Goal: Task Accomplishment & Management: Complete application form

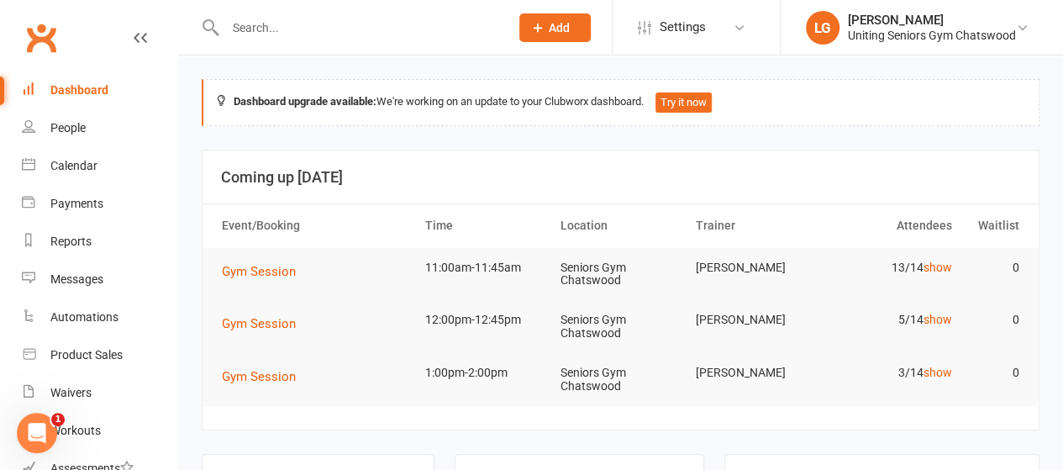
click at [296, 14] on div at bounding box center [350, 27] width 296 height 55
click at [299, 36] on input "text" at bounding box center [358, 28] width 277 height 24
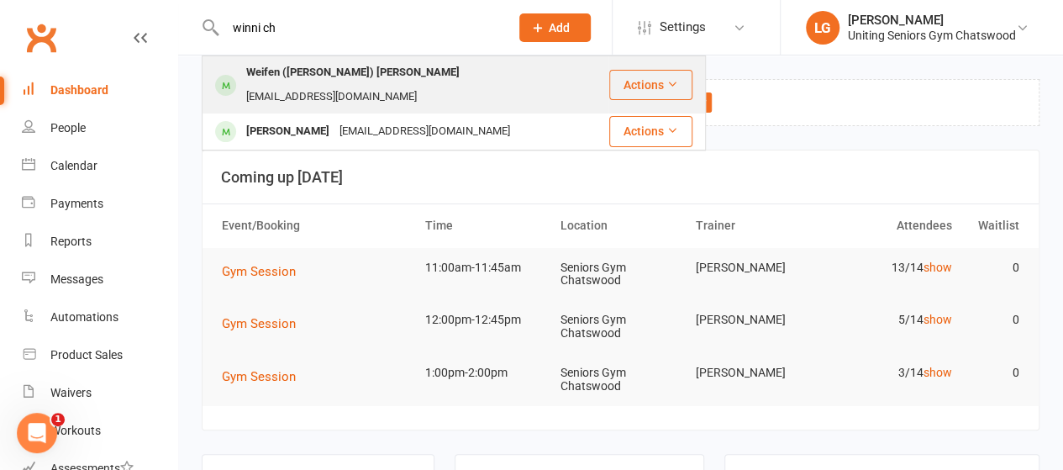
type input "winni ch"
click at [304, 67] on div "Weifen ([PERSON_NAME]) [PERSON_NAME]" at bounding box center [353, 73] width 224 height 24
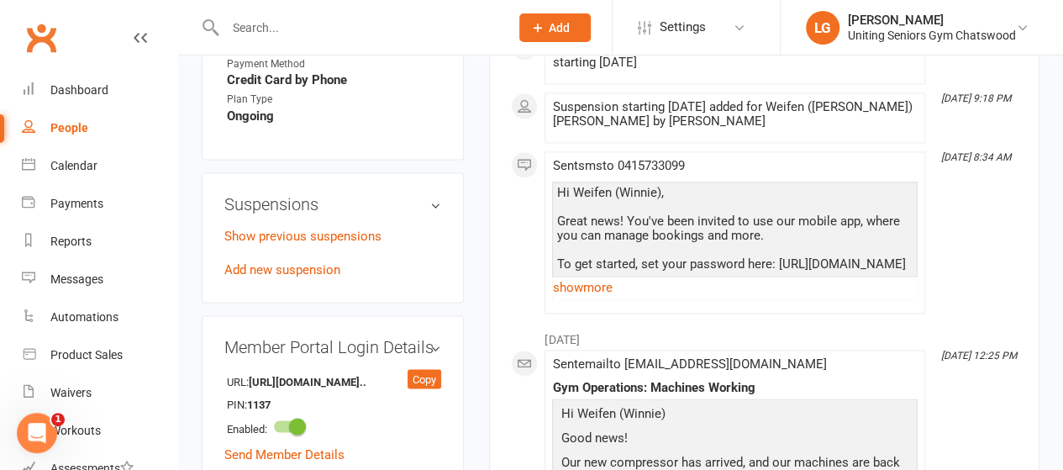
scroll to position [1260, 0]
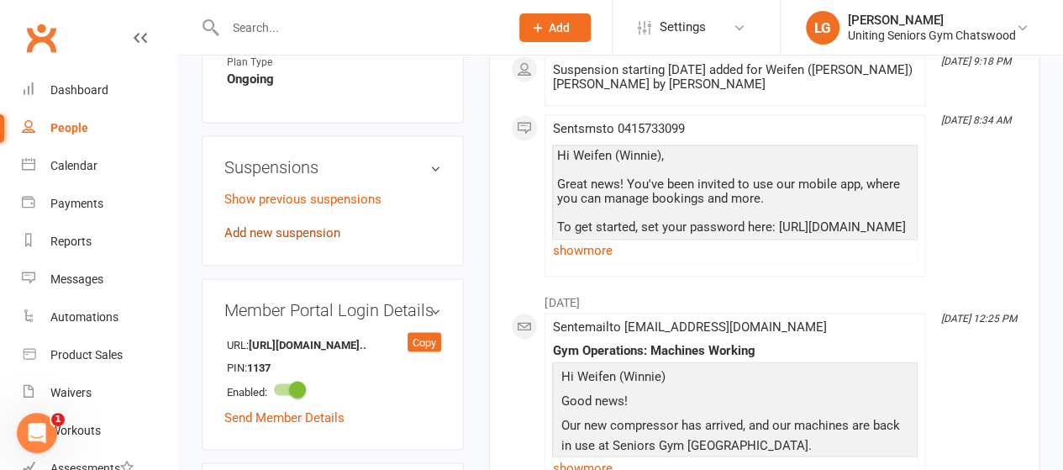
click at [319, 225] on link "Add new suspension" at bounding box center [282, 232] width 116 height 15
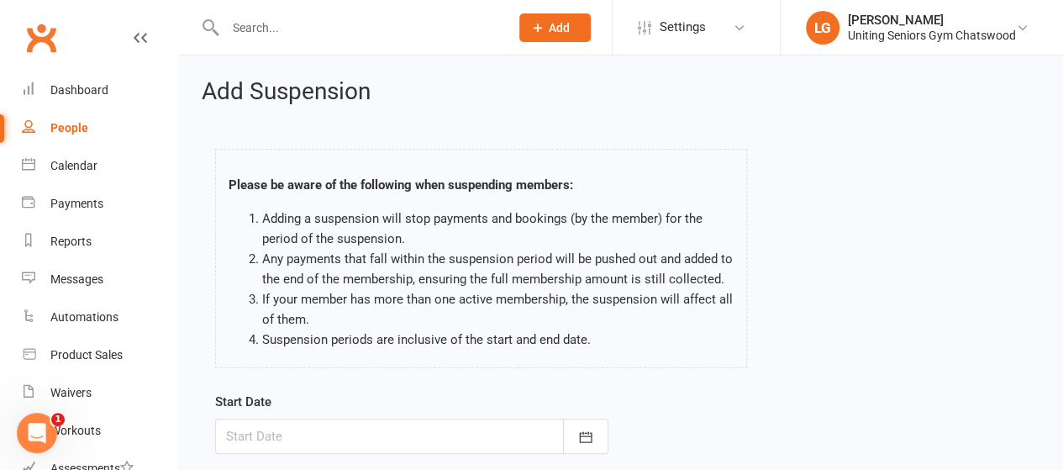
click at [818, 258] on div "Please be aware of the following when suspending members: Adding a suspension w…" at bounding box center [621, 262] width 836 height 260
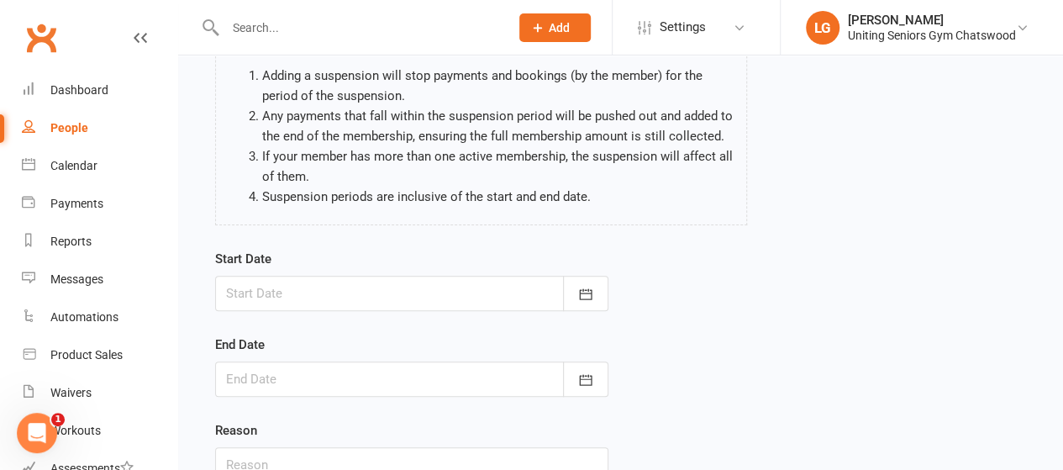
scroll to position [252, 0]
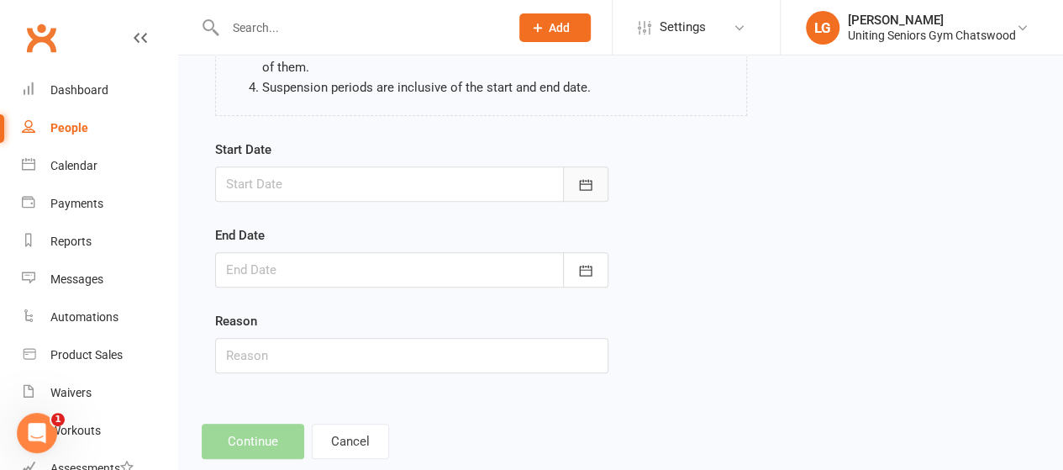
click at [592, 177] on icon "button" at bounding box center [585, 184] width 17 height 17
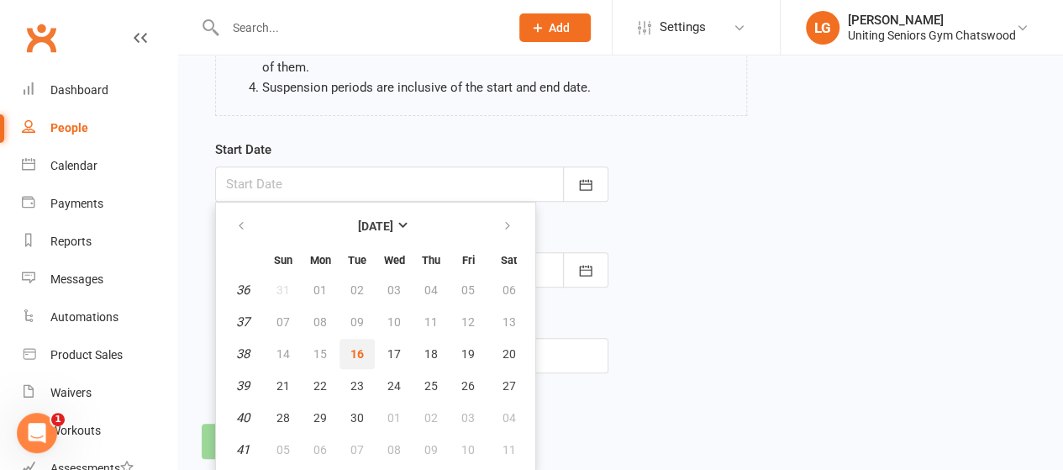
click at [360, 347] on span "16" at bounding box center [356, 353] width 13 height 13
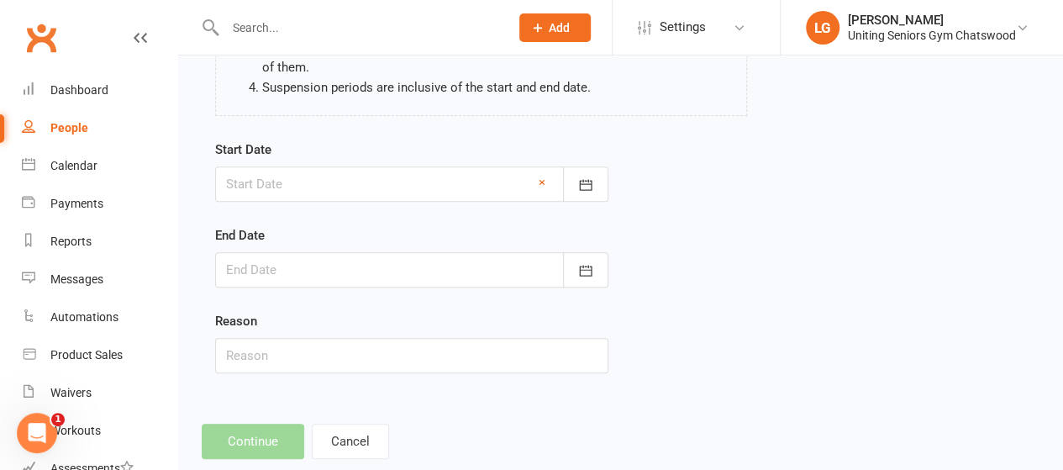
type input "[DATE]"
click at [582, 256] on button "button" at bounding box center [585, 269] width 45 height 35
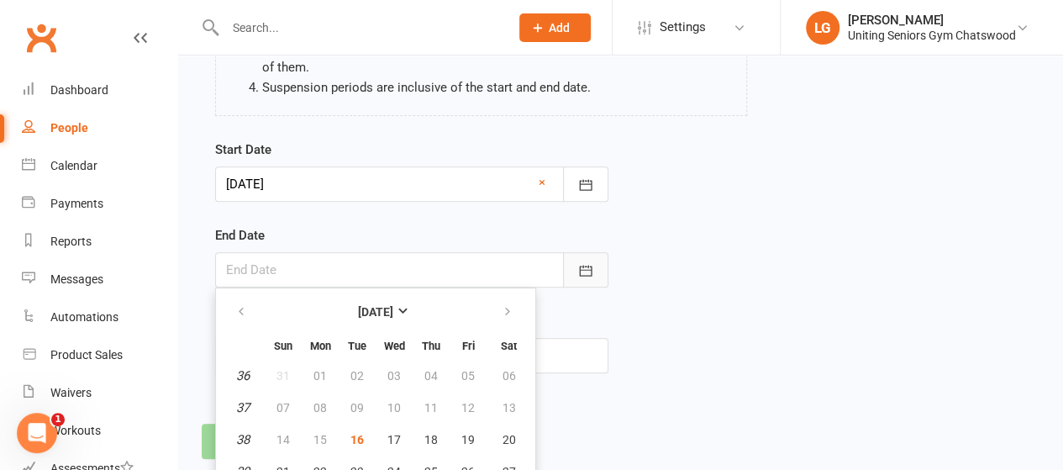
scroll to position [333, 0]
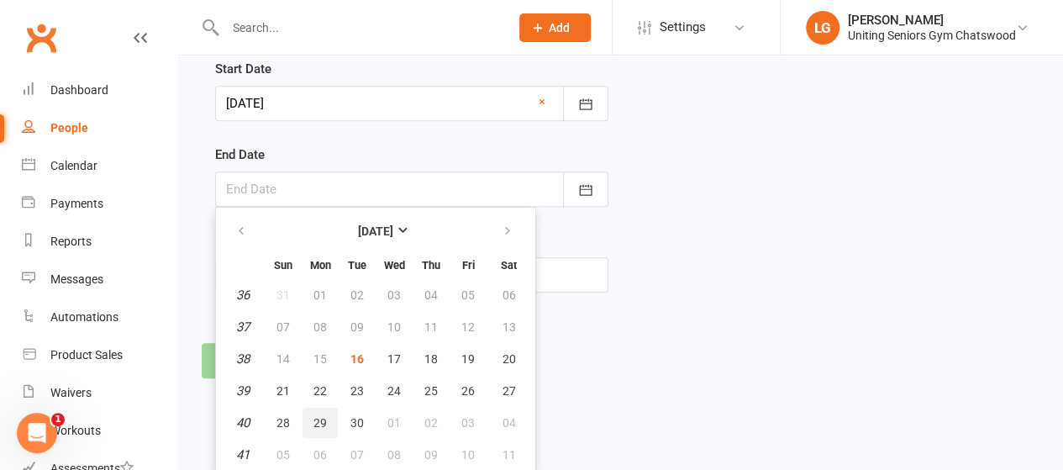
click at [321, 420] on span "29" at bounding box center [319, 422] width 13 height 13
type input "[DATE]"
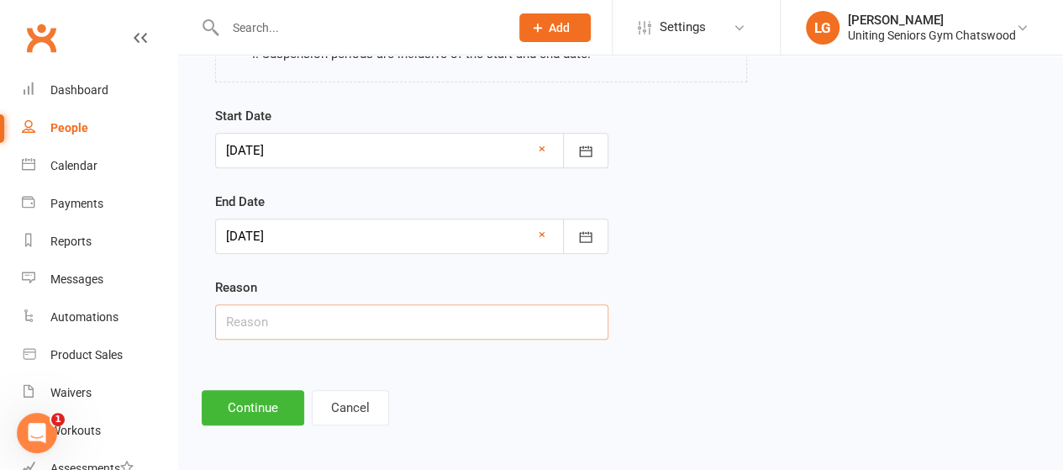
click at [355, 329] on input "text" at bounding box center [411, 321] width 393 height 35
type input "Health"
click at [254, 402] on button "Continue" at bounding box center [253, 407] width 103 height 35
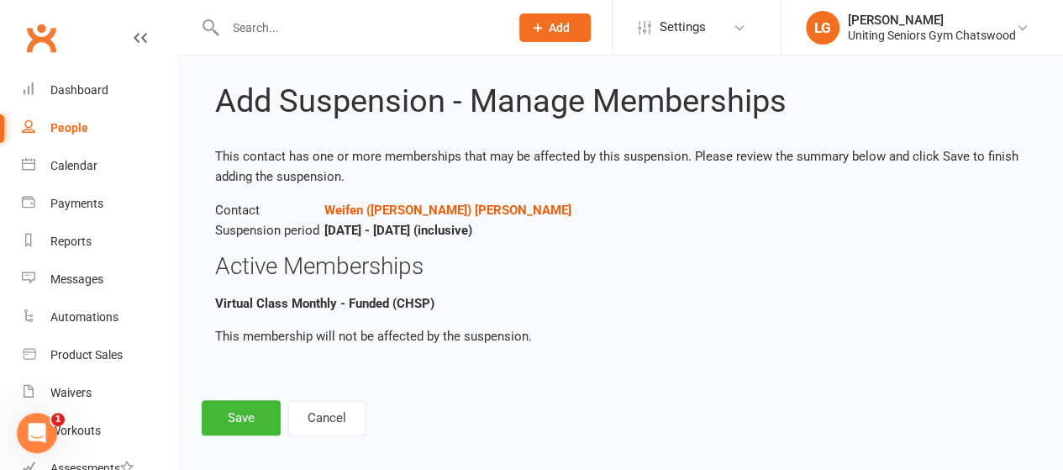
scroll to position [34, 0]
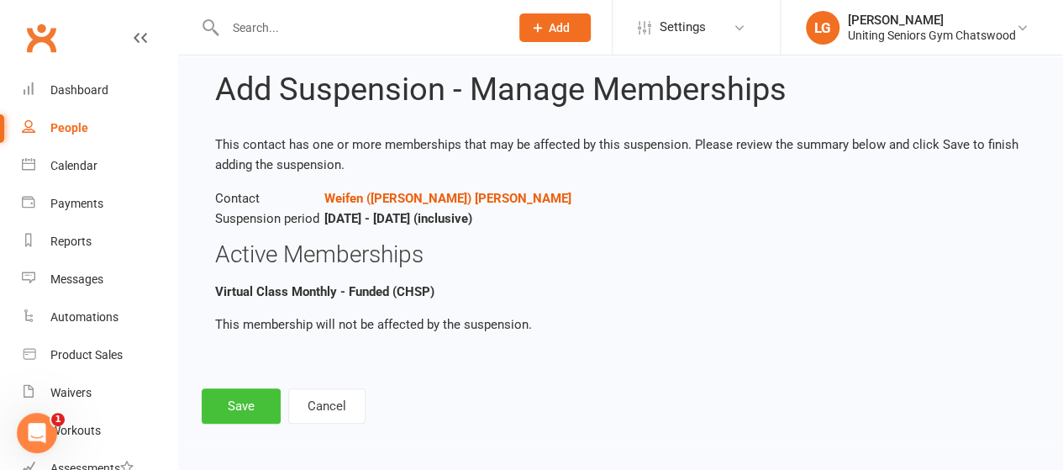
click at [249, 403] on button "Save" at bounding box center [241, 405] width 79 height 35
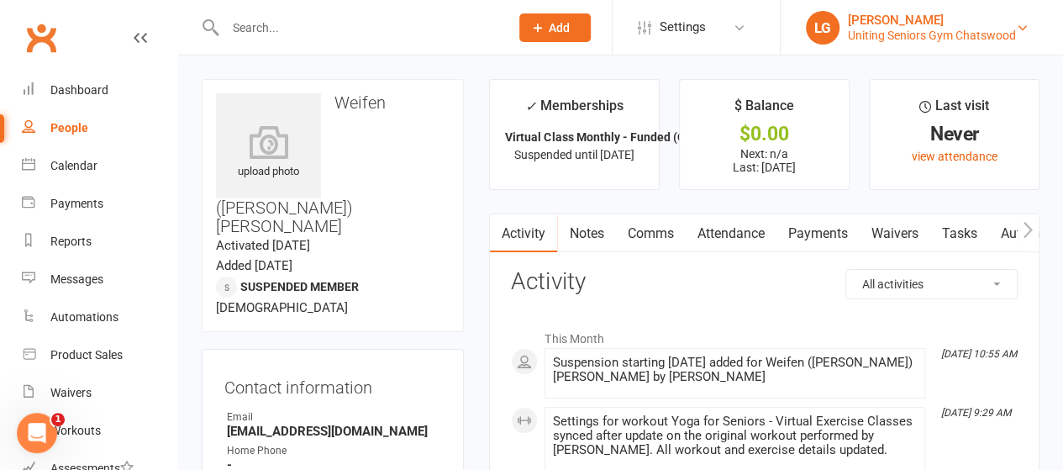
click at [960, 23] on div "[PERSON_NAME]" at bounding box center [932, 20] width 168 height 15
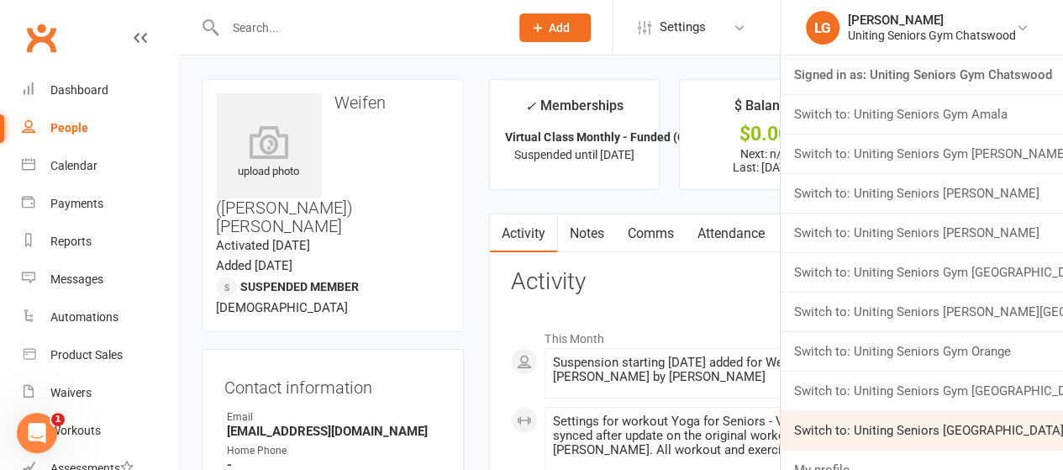
click at [955, 438] on link "Switch to: Uniting Seniors [GEOGRAPHIC_DATA]" at bounding box center [922, 430] width 282 height 39
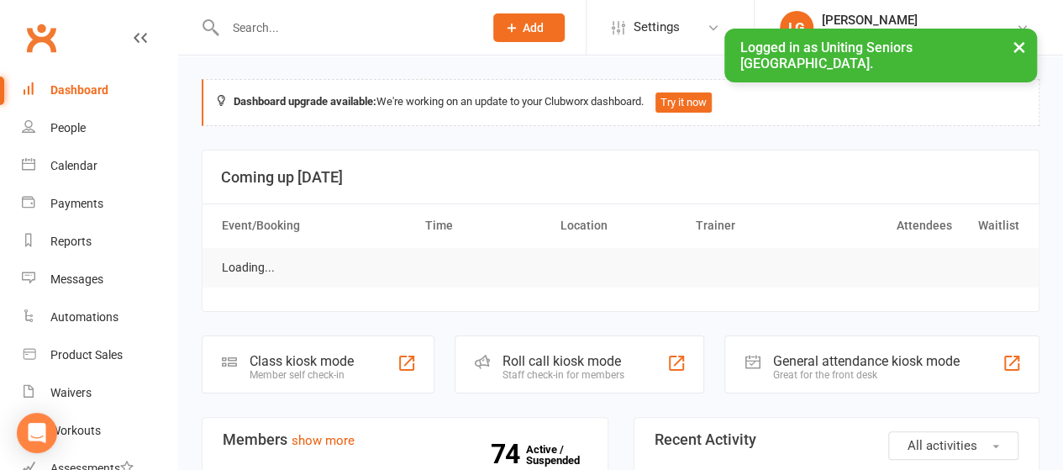
click at [321, 30] on input "text" at bounding box center [345, 28] width 251 height 24
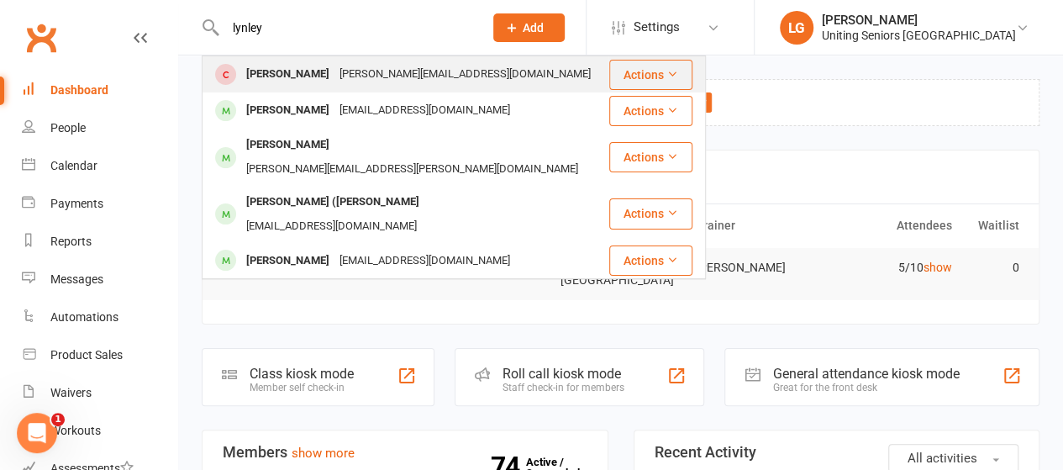
type input "lynley"
click at [306, 82] on div "Lynley Grant" at bounding box center [287, 74] width 93 height 24
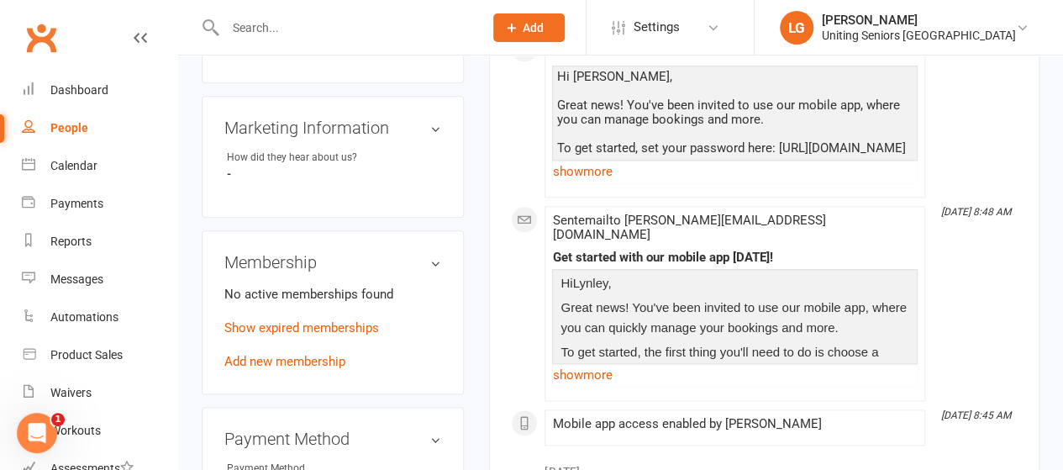
scroll to position [924, 0]
click at [313, 353] on link "Add new membership" at bounding box center [284, 360] width 121 height 15
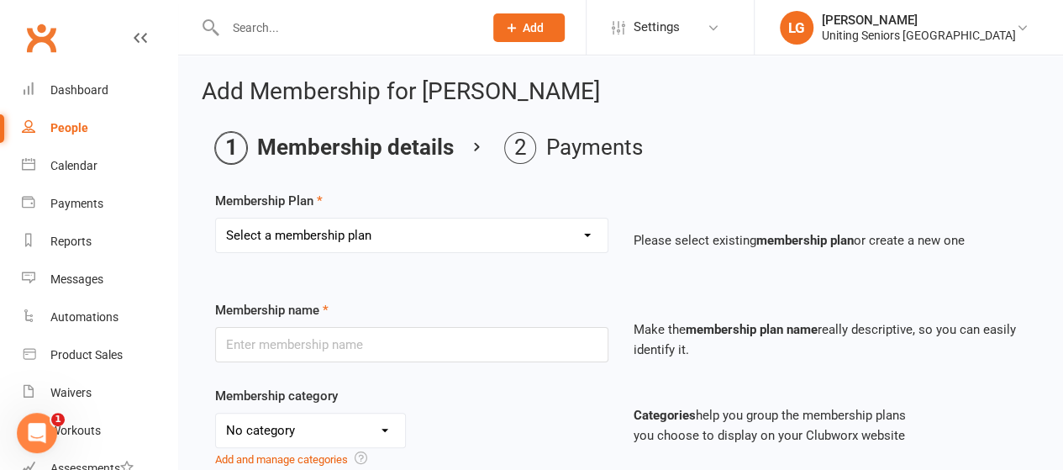
click at [485, 224] on select "Select a membership plan Create new Membership Plan Initial Assessment + Set Up…" at bounding box center [412, 235] width 392 height 34
select select "26"
click at [216, 218] on select "Select a membership plan Create new Membership Plan Initial Assessment + Set Up…" at bounding box center [412, 235] width 392 height 34
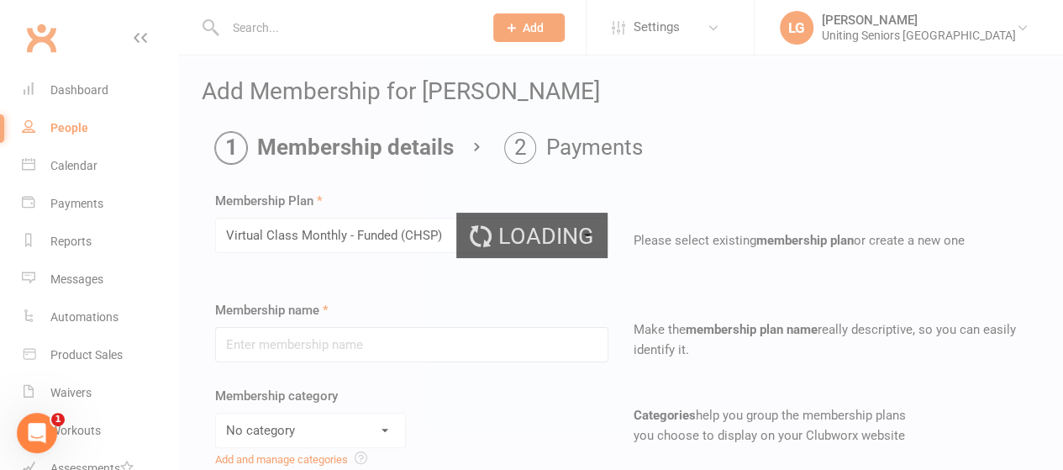
type input "Virtual Class Monthly - Funded (CHSP)"
select select "8"
type input "0"
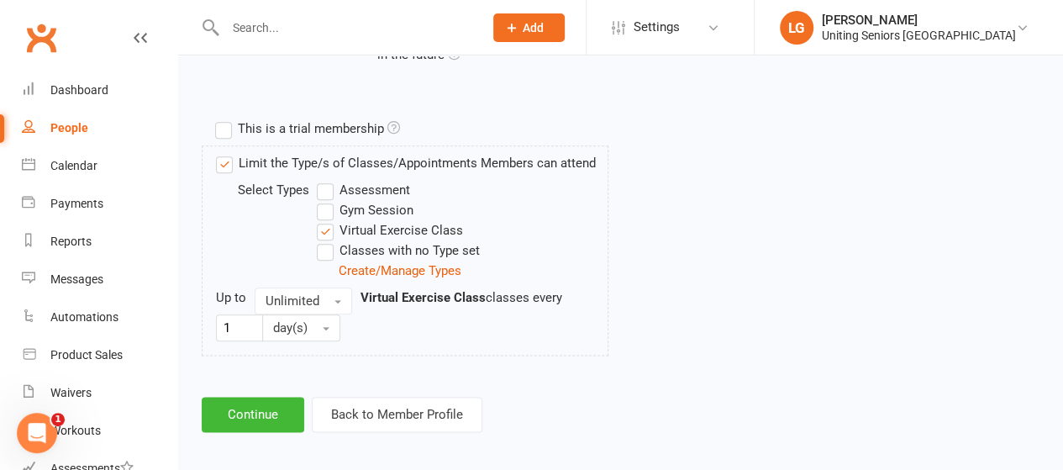
scroll to position [845, 0]
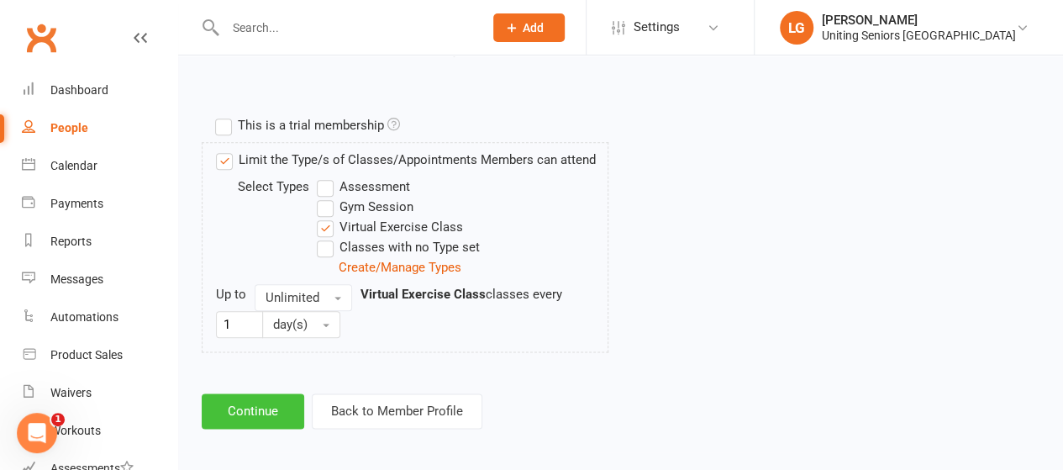
click at [255, 397] on button "Continue" at bounding box center [253, 410] width 103 height 35
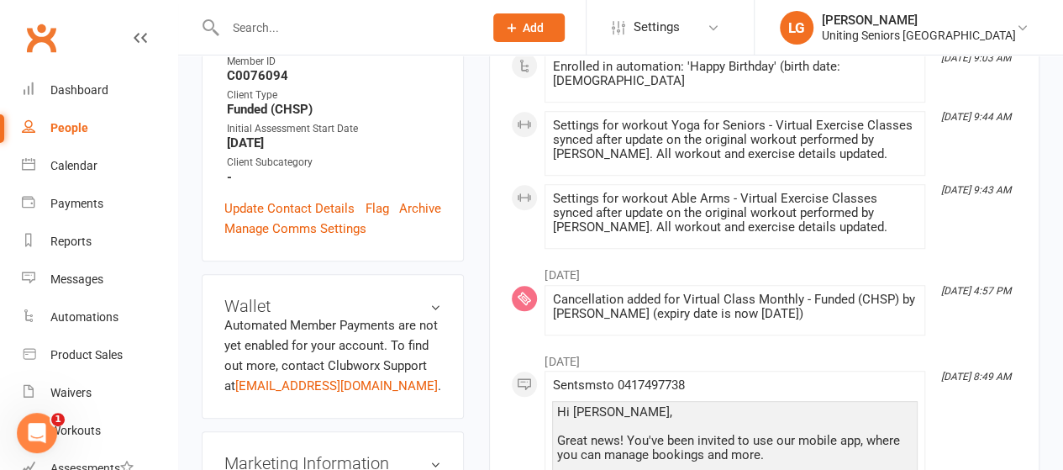
scroll to position [840, 0]
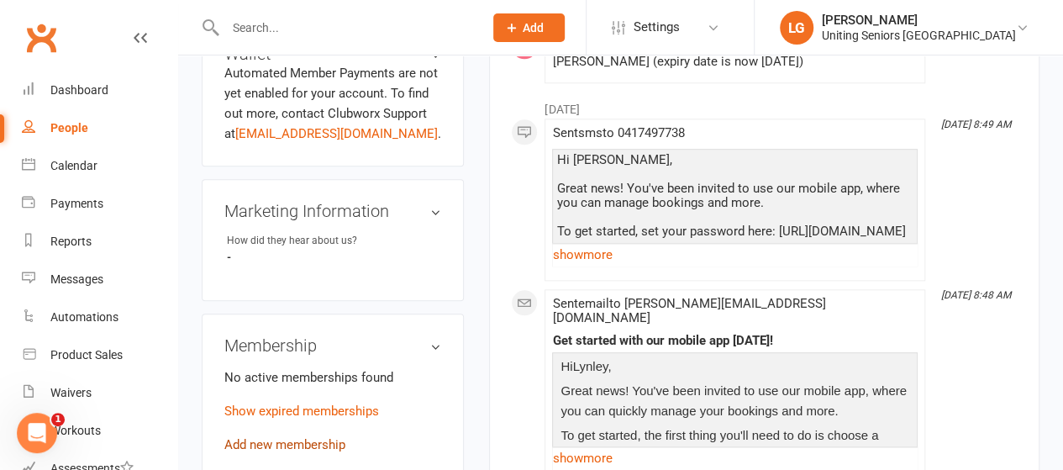
click at [309, 437] on link "Add new membership" at bounding box center [284, 444] width 121 height 15
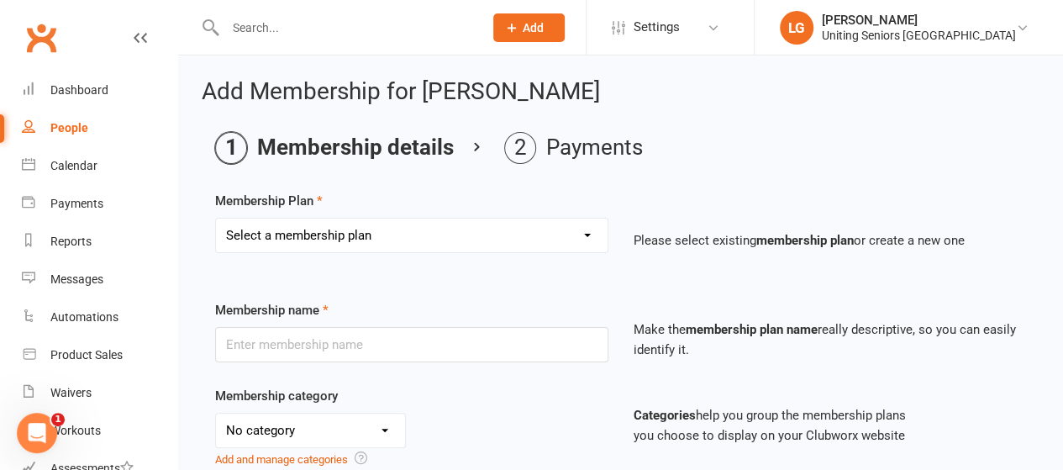
click at [407, 218] on select "Select a membership plan Create new Membership Plan Initial Assessment + Set Up…" at bounding box center [412, 235] width 392 height 34
select select "26"
click at [216, 218] on select "Select a membership plan Create new Membership Plan Initial Assessment + Set Up…" at bounding box center [412, 235] width 392 height 34
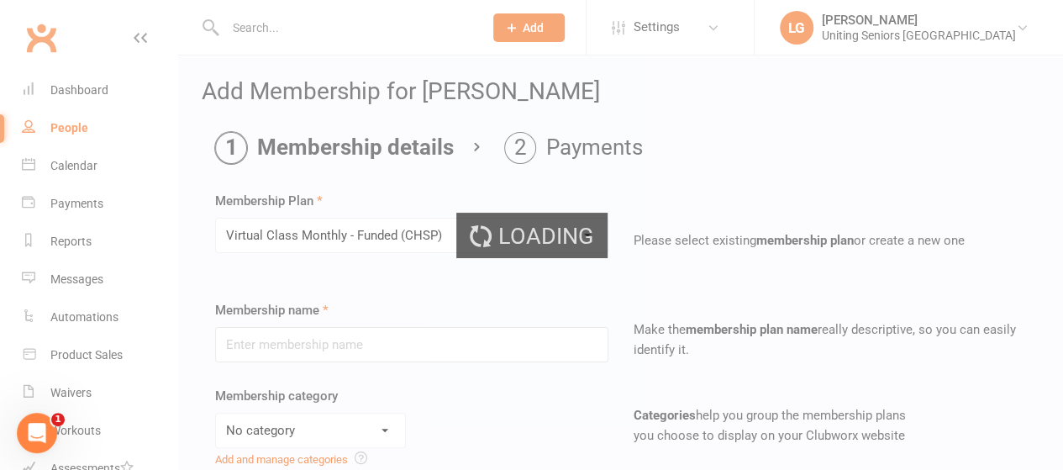
type input "Virtual Class Monthly - Funded (CHSP)"
select select "8"
type input "0"
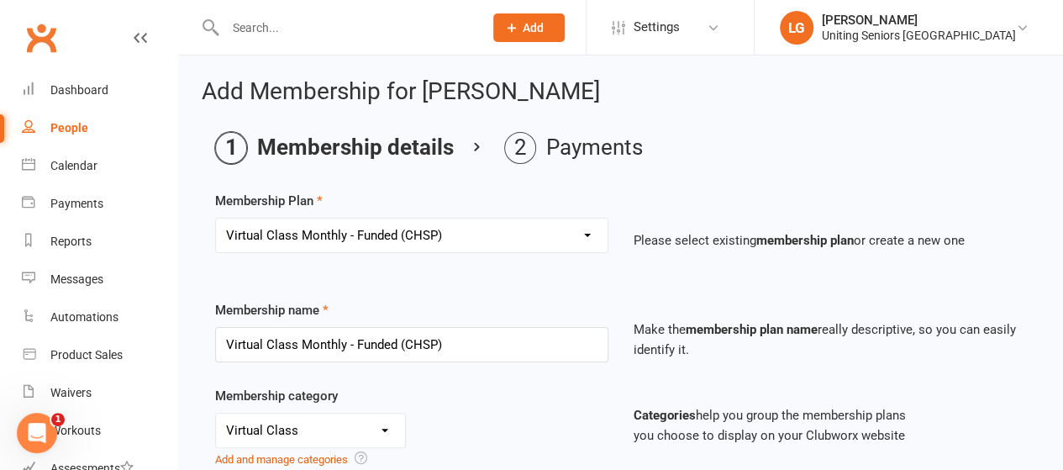
click at [543, 388] on div "Membership category No category 10-visit pass 1:1 session Equipment General Gym…" at bounding box center [412, 427] width 418 height 83
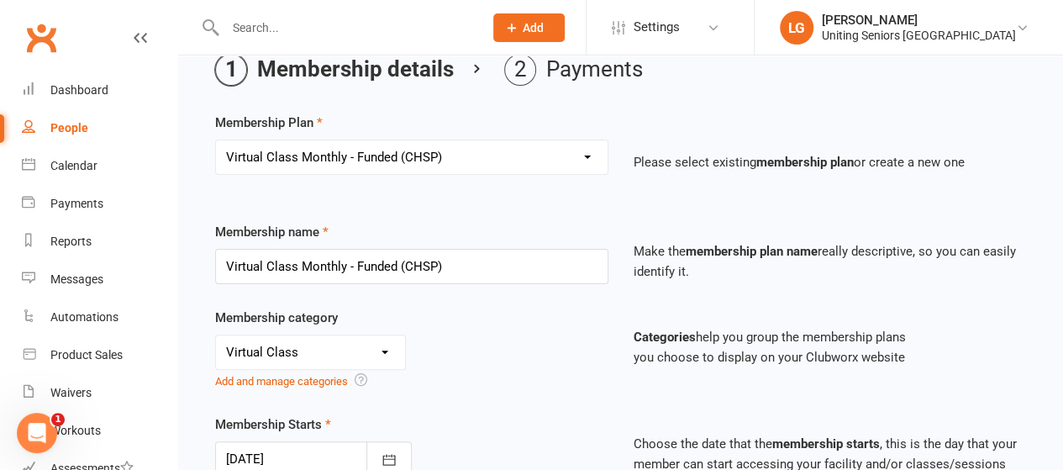
scroll to position [252, 0]
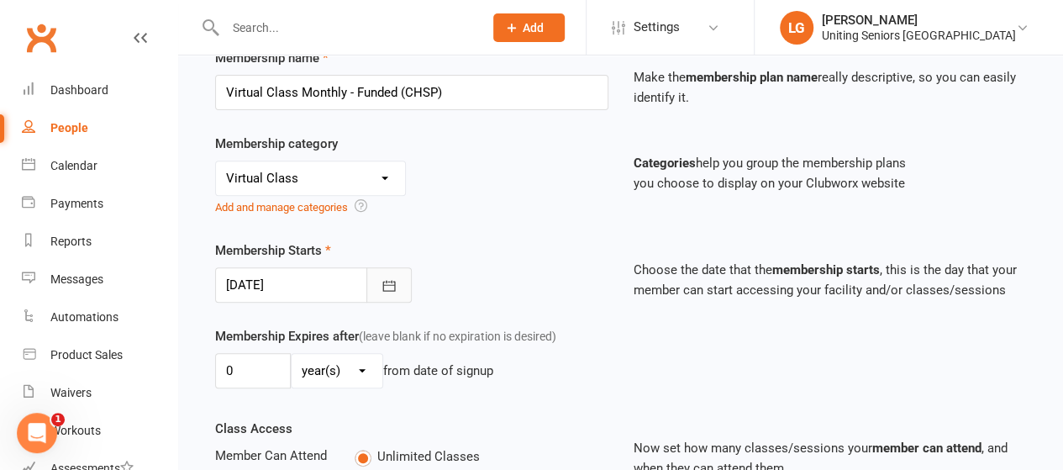
click at [397, 277] on icon "button" at bounding box center [389, 285] width 17 height 17
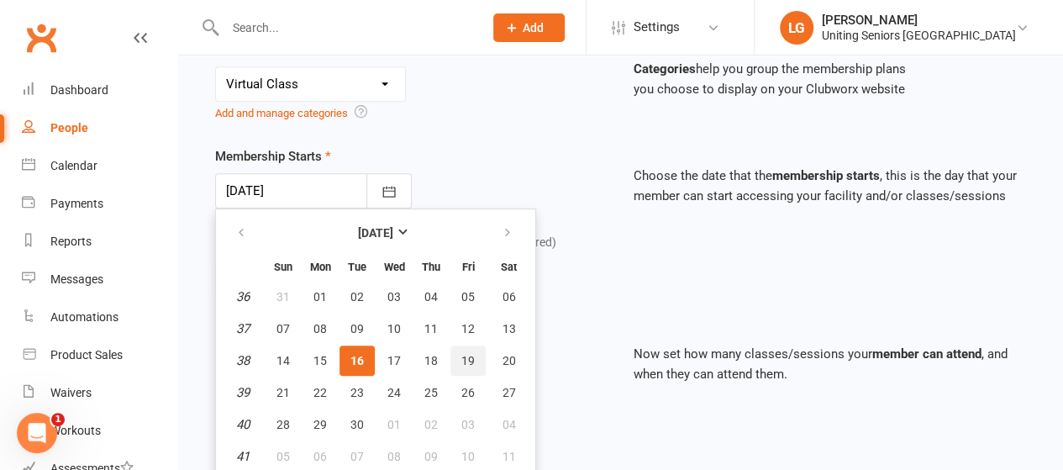
click at [467, 361] on span "19" at bounding box center [467, 360] width 13 height 13
type input "19 Sep 2025"
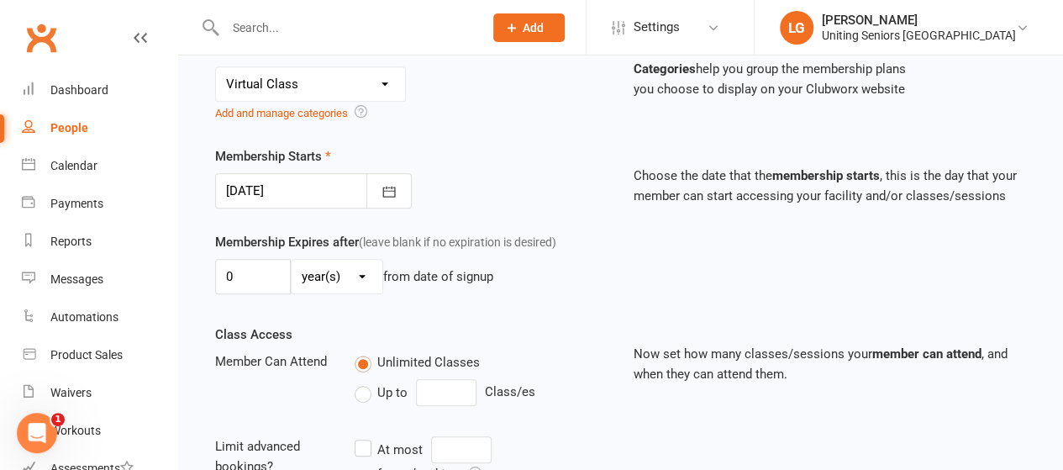
click at [571, 292] on div "Membership Expires after (leave blank if no expiration is desired) 0 day(s) wee…" at bounding box center [412, 266] width 418 height 69
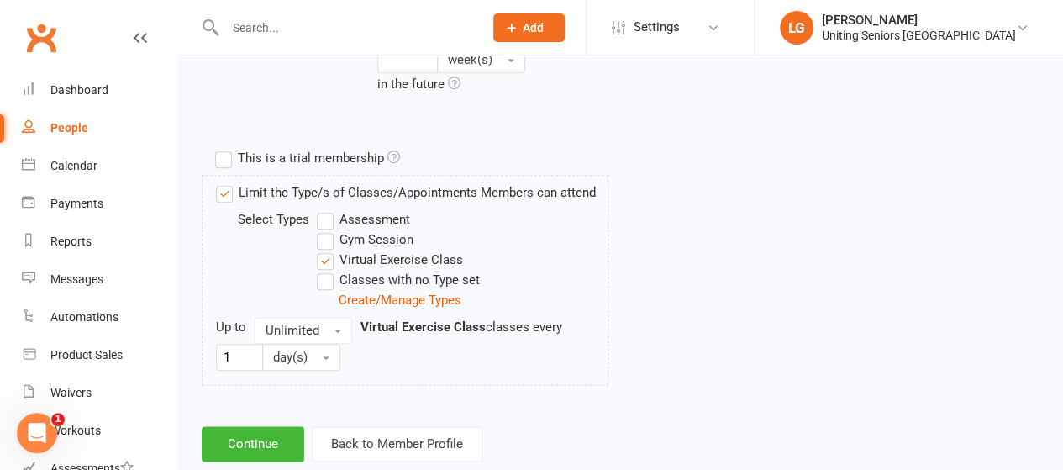
scroll to position [845, 0]
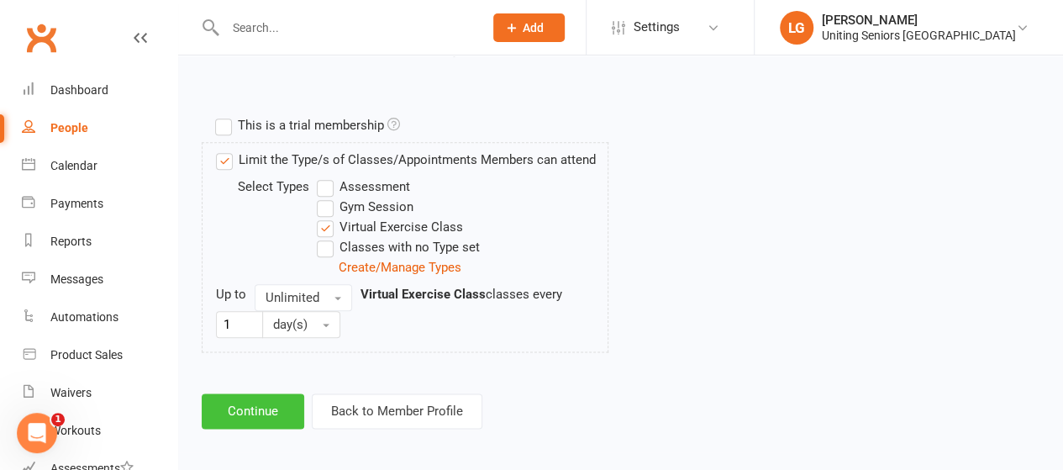
click at [264, 405] on button "Continue" at bounding box center [253, 410] width 103 height 35
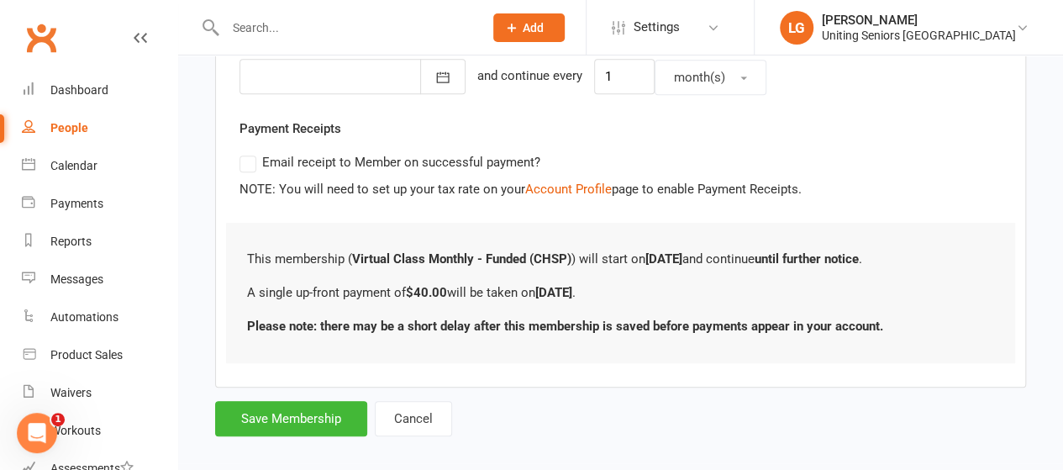
scroll to position [449, 0]
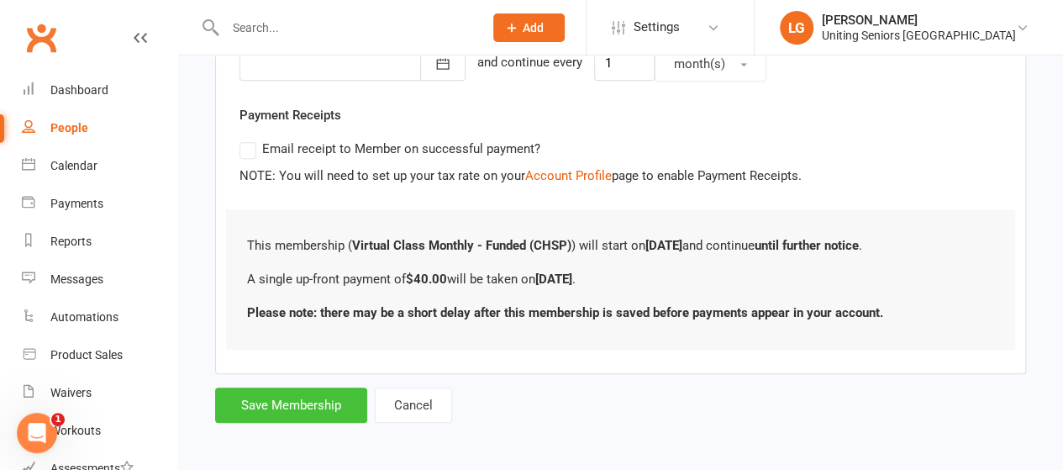
click at [306, 399] on button "Save Membership" at bounding box center [291, 404] width 152 height 35
